Goal: Information Seeking & Learning: Learn about a topic

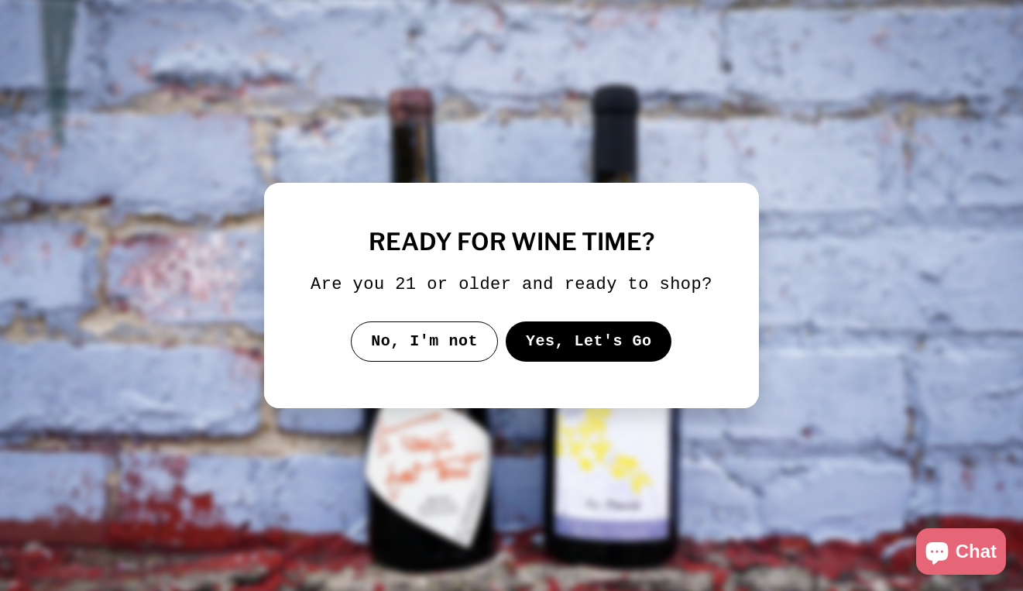
click at [583, 362] on button "Yes, Let's Go" at bounding box center [589, 341] width 166 height 40
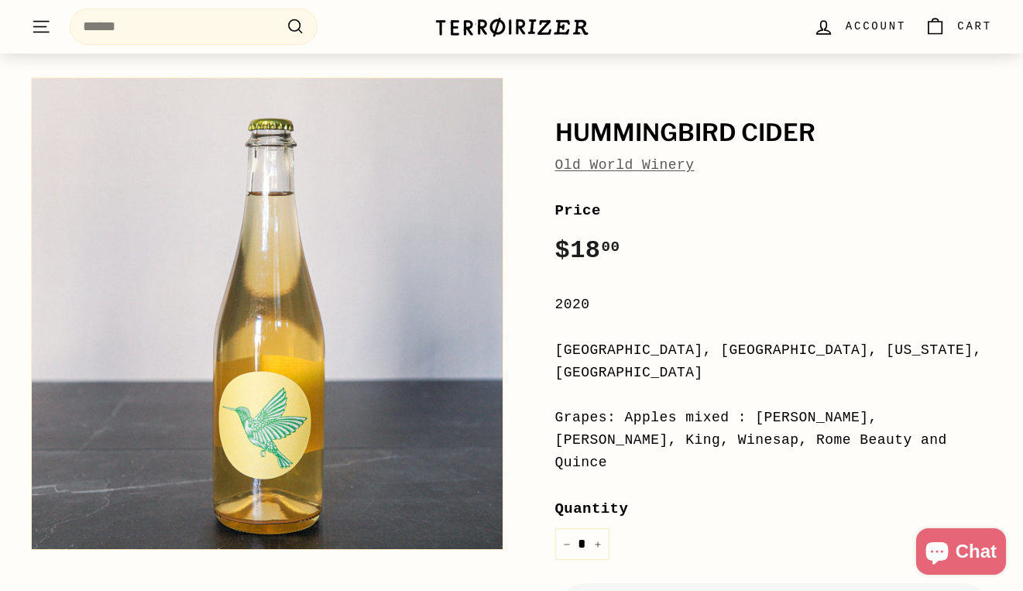
scroll to position [421, 0]
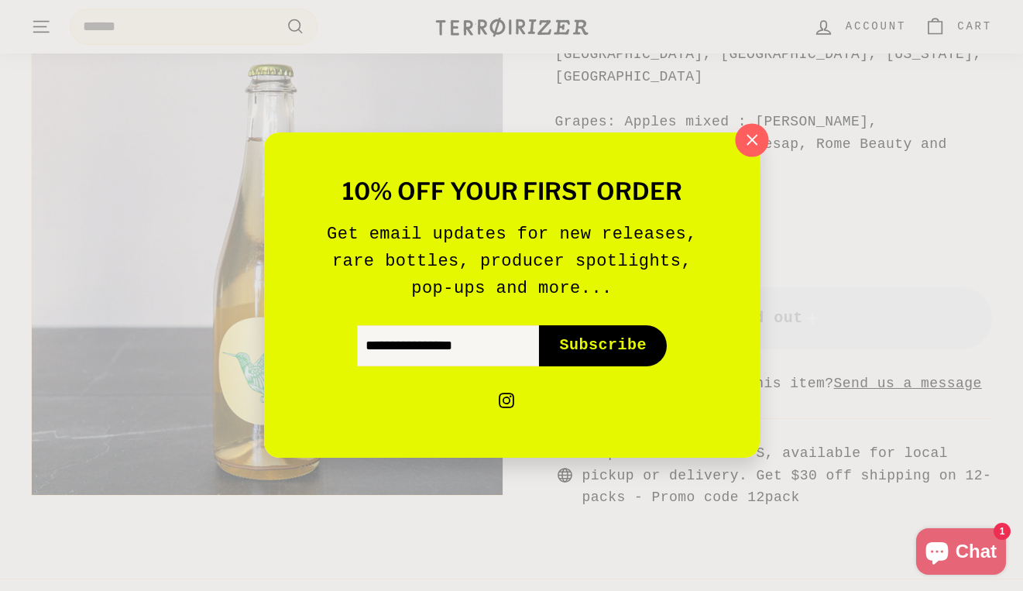
click at [748, 138] on icon "button" at bounding box center [750, 140] width 23 height 23
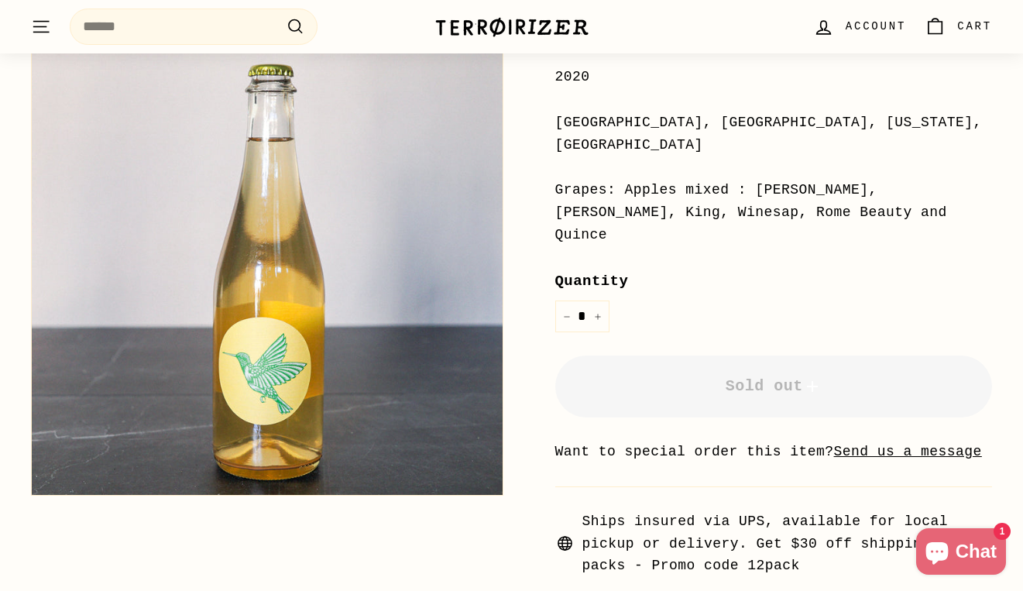
scroll to position [331, 0]
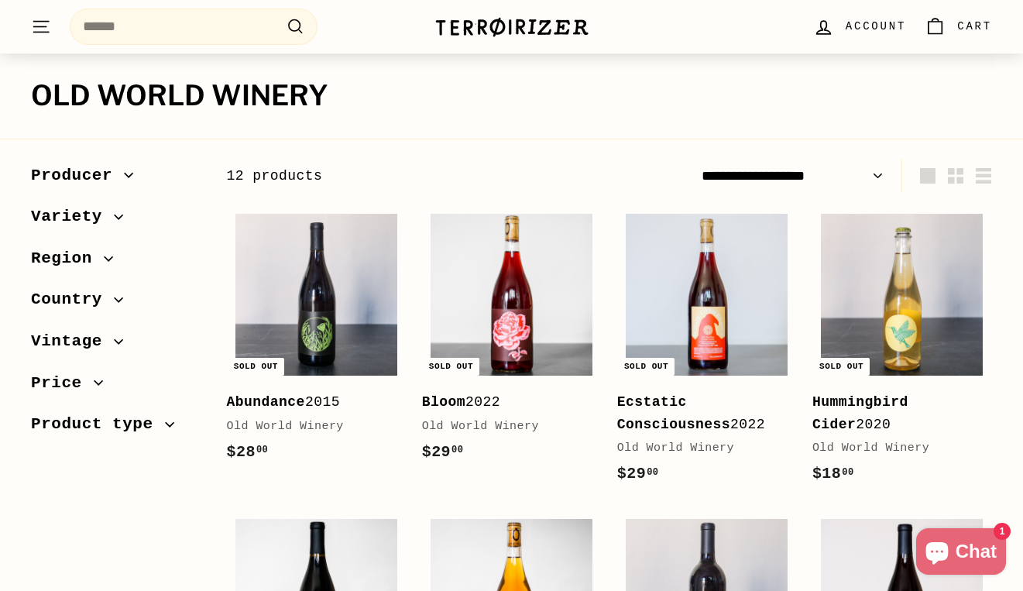
scroll to position [146, 0]
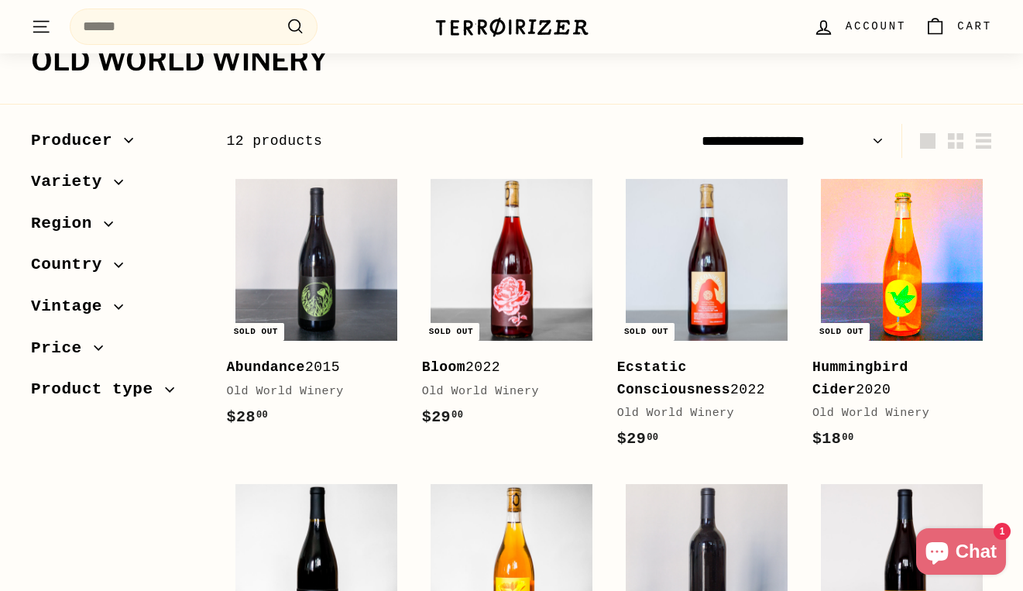
click at [931, 293] on img at bounding box center [902, 260] width 162 height 162
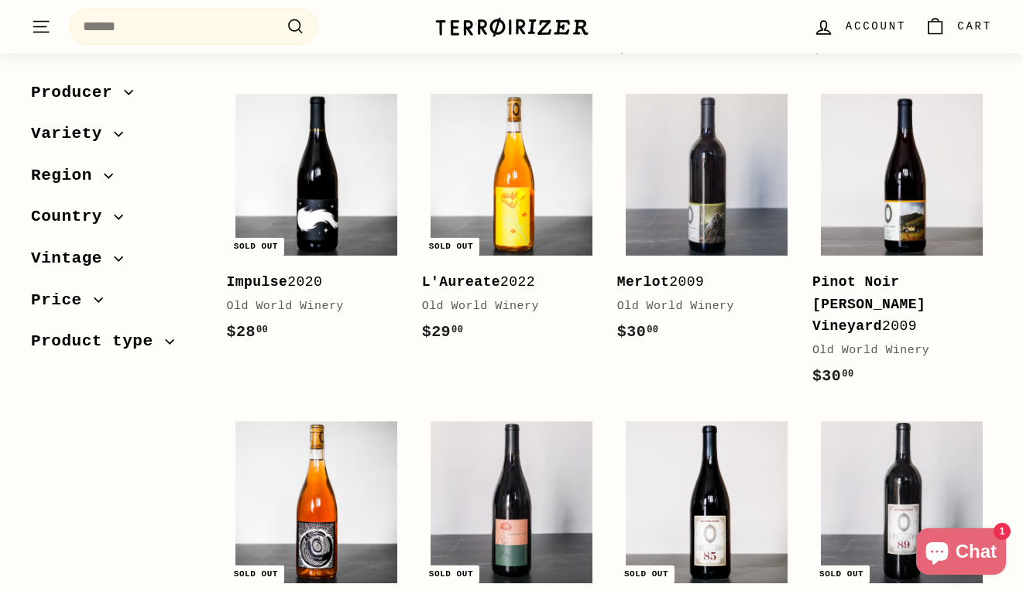
scroll to position [684, 0]
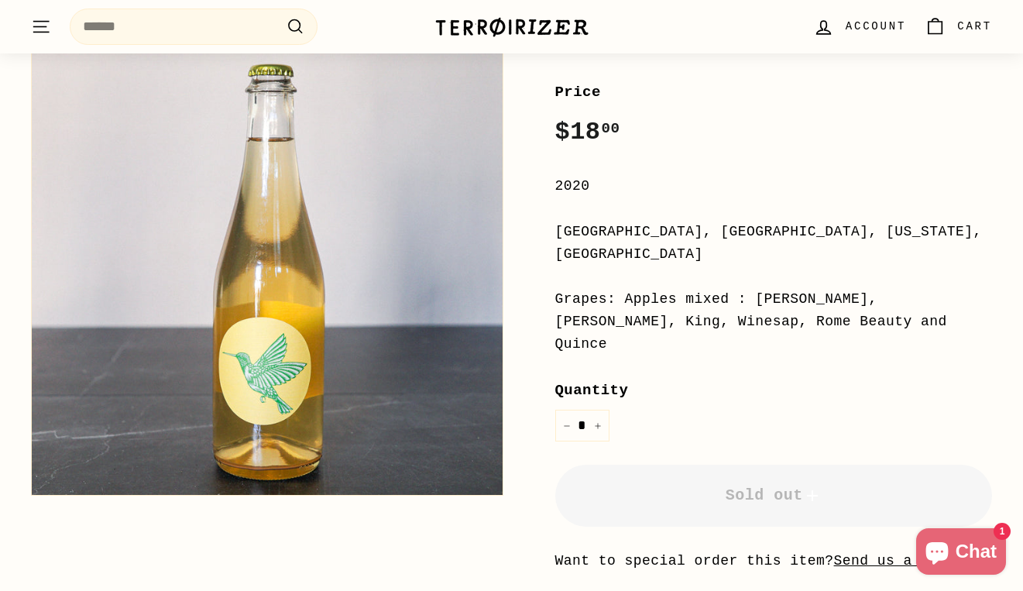
scroll to position [172, 0]
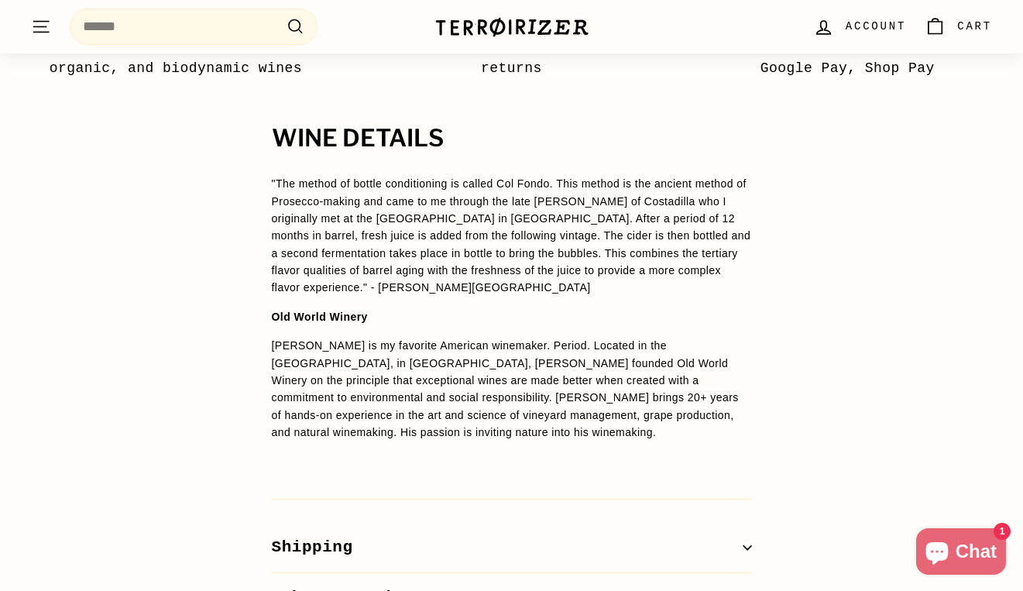
scroll to position [1112, 0]
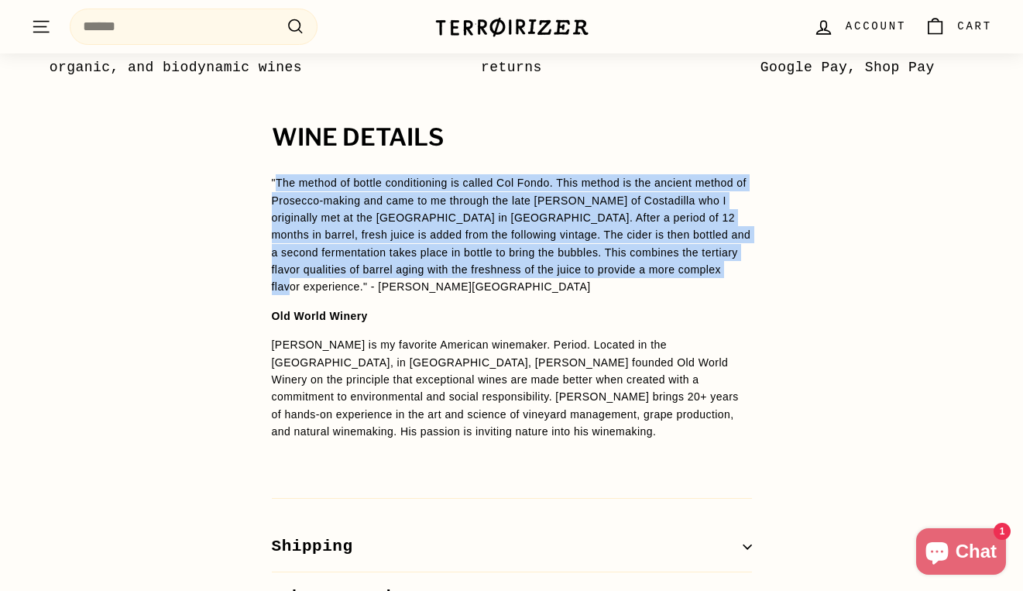
drag, startPoint x: 278, startPoint y: 157, endPoint x: 333, endPoint y: 266, distance: 122.2
click at [333, 266] on p ""The method of bottle conditioning is called Col Fondo. This method is the anci…" at bounding box center [512, 235] width 480 height 122
copy p "The method of bottle conditioning is called Col Fondo. This method is the ancie…"
